Goal: Task Accomplishment & Management: Manage account settings

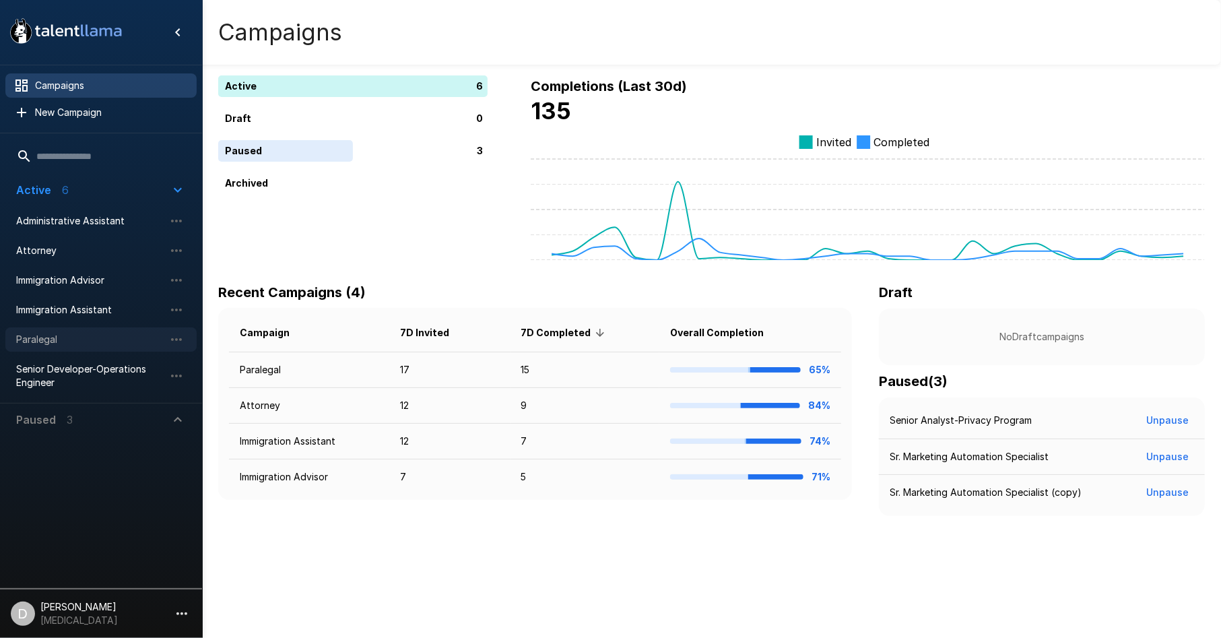
click at [73, 341] on span "Paralegal" at bounding box center [90, 339] width 148 height 13
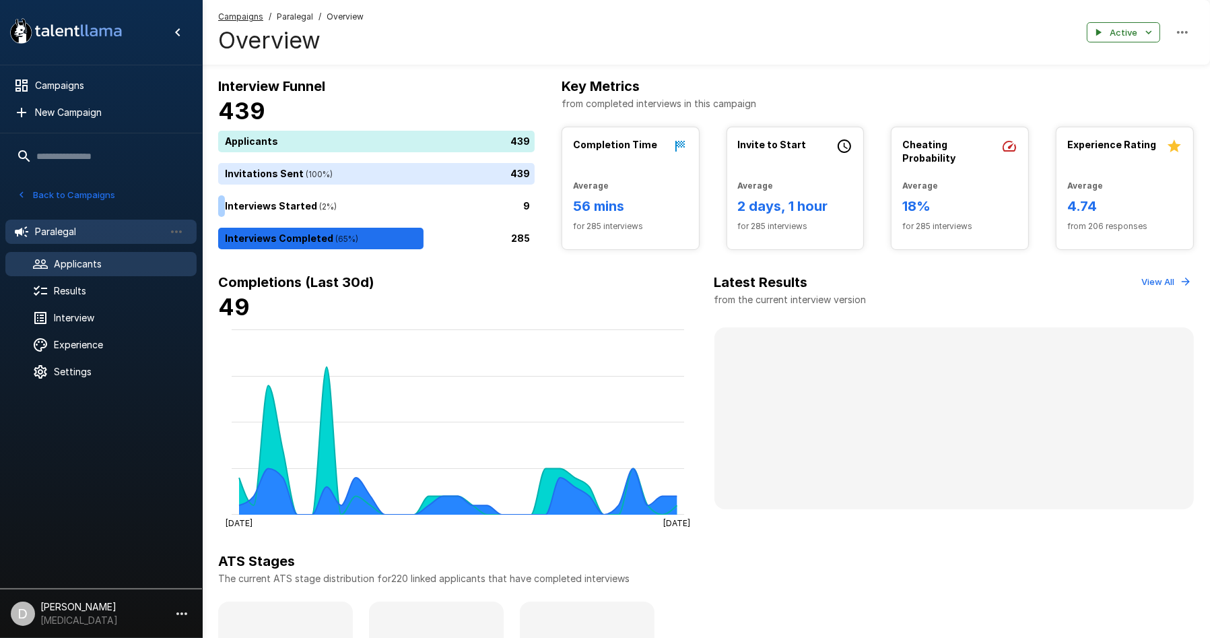
click at [66, 268] on span "Applicants" at bounding box center [120, 263] width 132 height 13
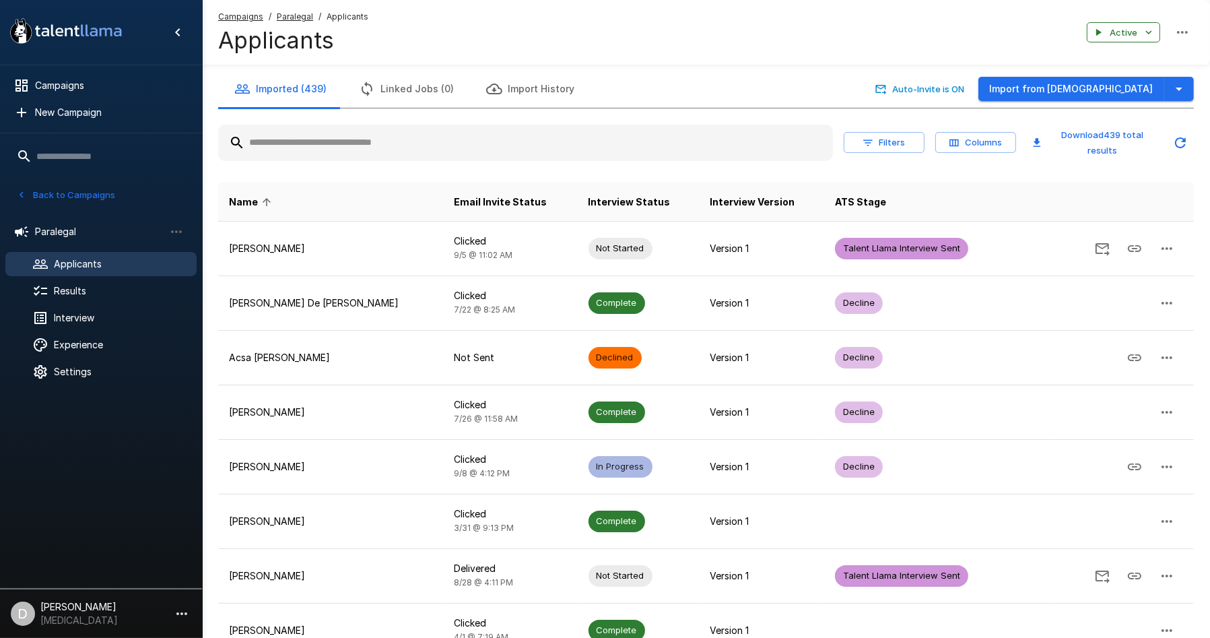
click at [471, 140] on input "text" at bounding box center [525, 143] width 615 height 24
click at [475, 141] on input "text" at bounding box center [525, 143] width 615 height 24
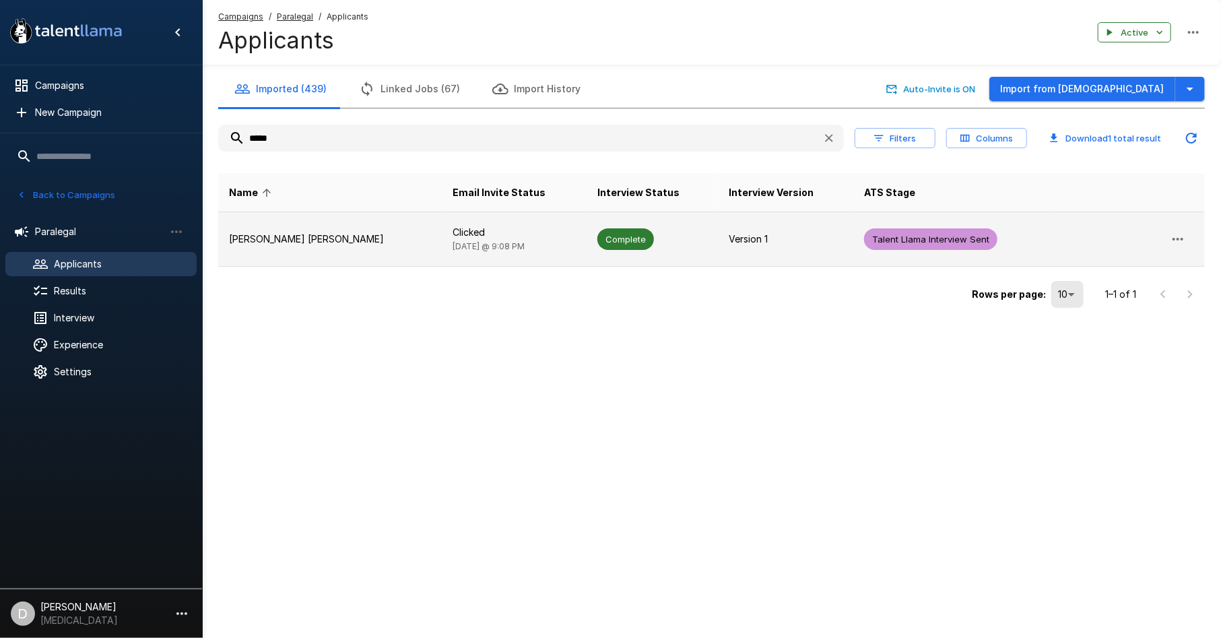
type input "*****"
click at [370, 242] on p "[PERSON_NAME] [PERSON_NAME]" at bounding box center [330, 238] width 202 height 13
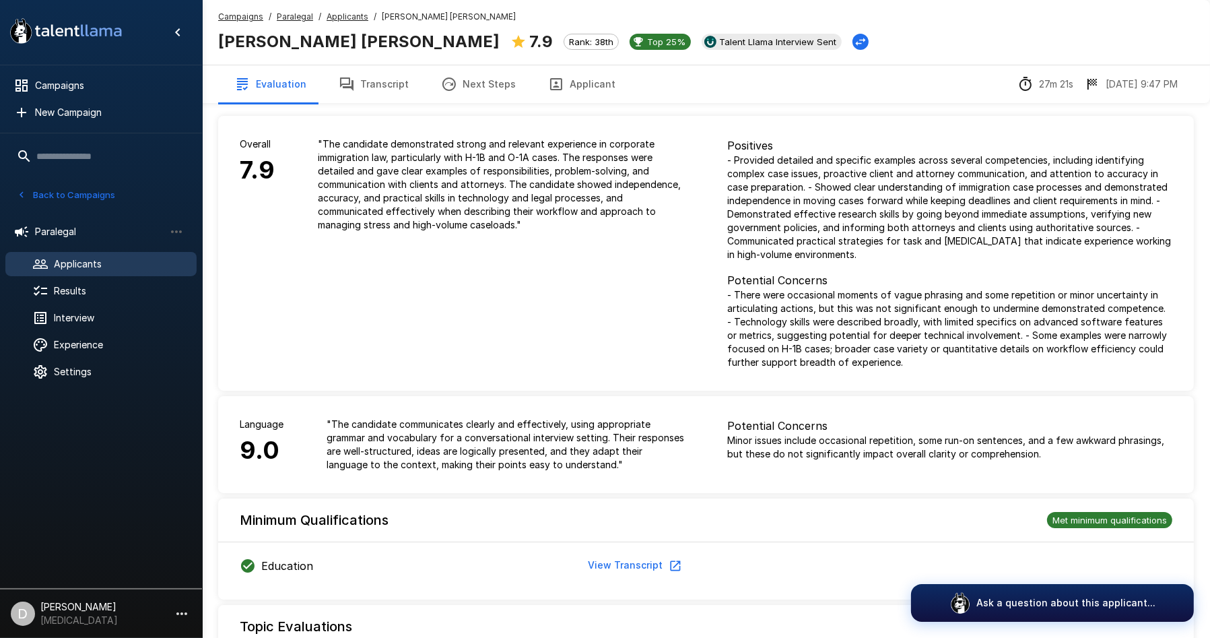
click at [363, 87] on button "Transcript" at bounding box center [374, 84] width 102 height 38
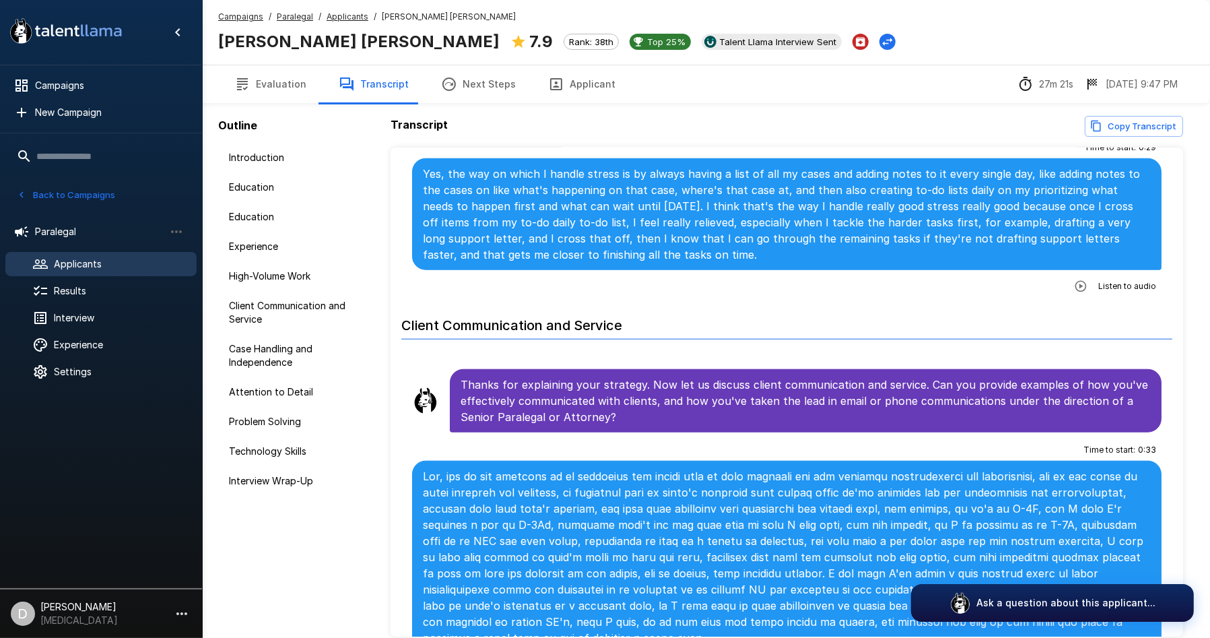
scroll to position [1721, 0]
